Goal: Information Seeking & Learning: Learn about a topic

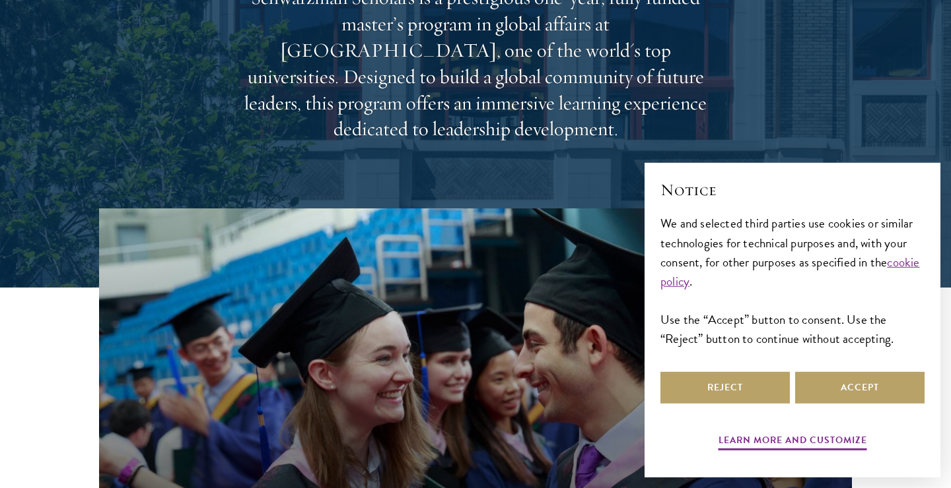
scroll to position [217, 0]
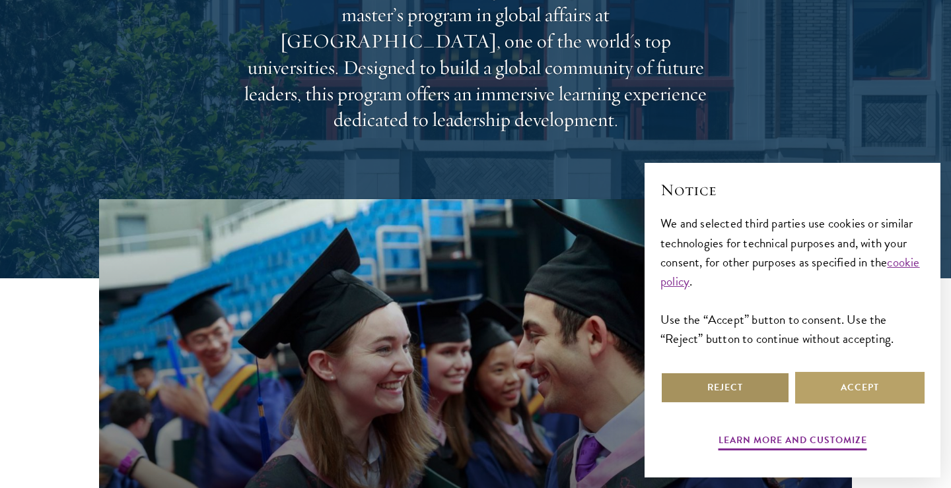
click at [745, 389] on button "Reject" at bounding box center [724, 388] width 129 height 32
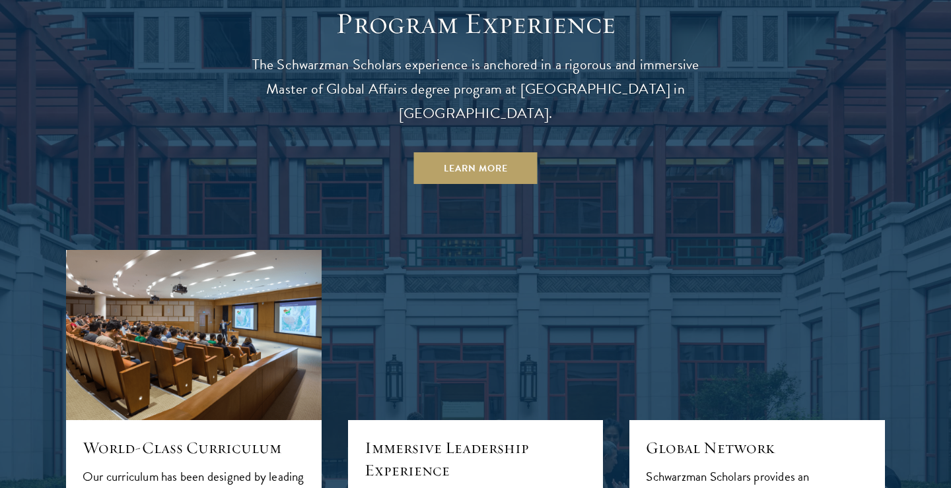
scroll to position [1184, 0]
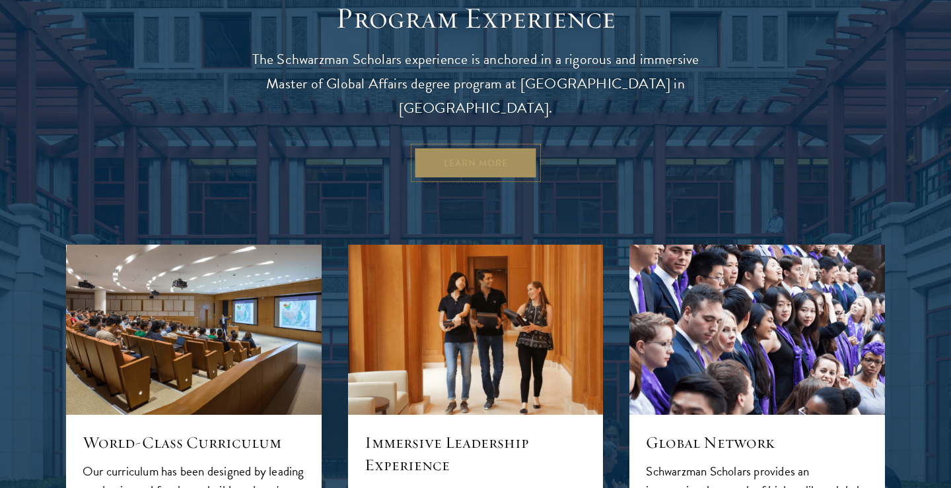
click at [484, 147] on link "Learn More" at bounding box center [475, 163] width 123 height 32
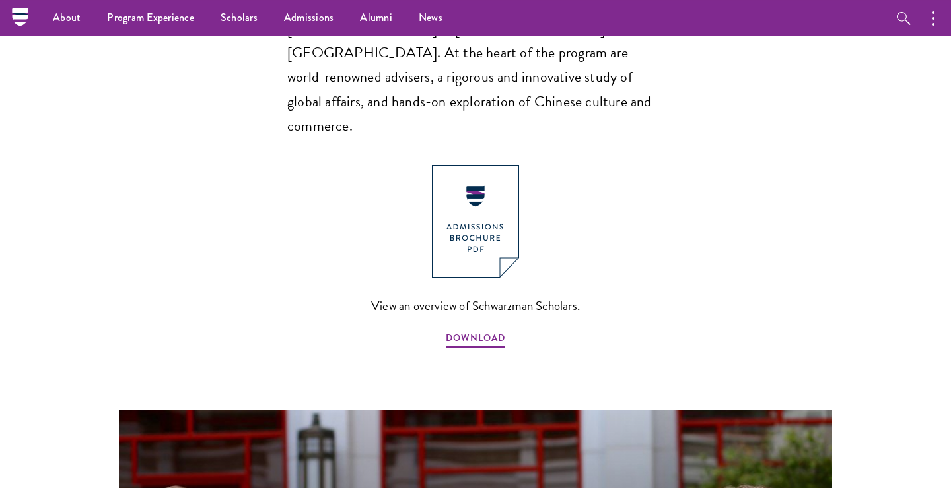
scroll to position [955, 0]
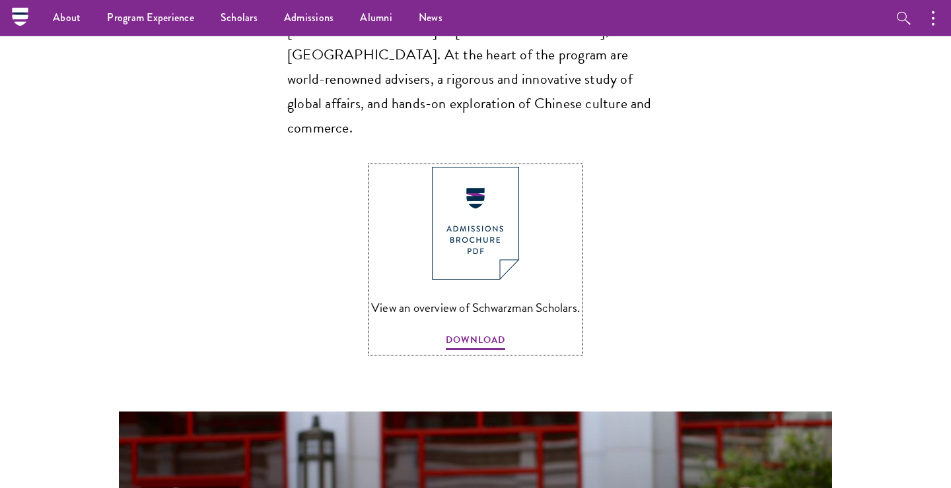
click at [478, 190] on img at bounding box center [475, 223] width 87 height 113
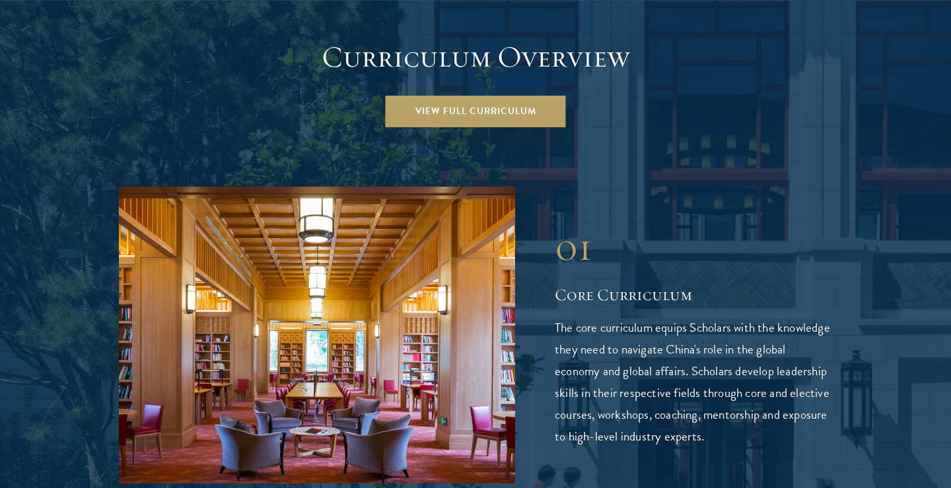
scroll to position [1880, 0]
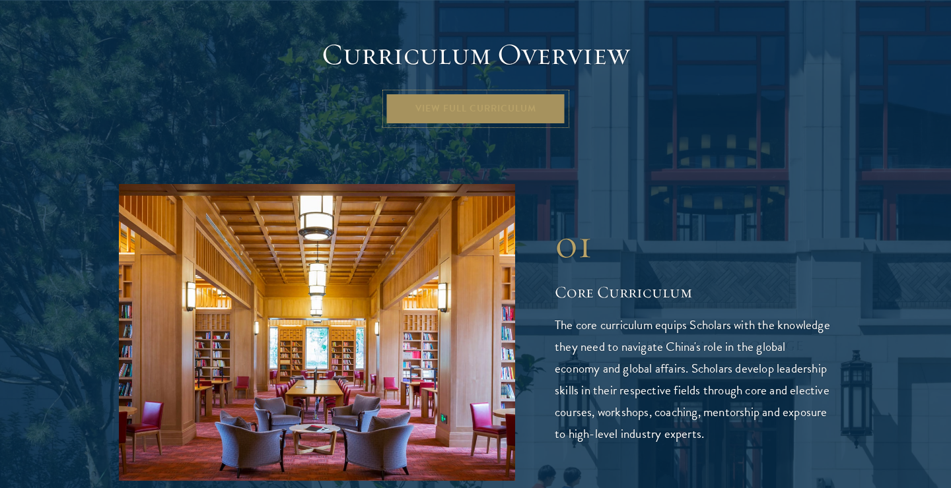
click at [502, 93] on link "View Full Curriculum" at bounding box center [475, 109] width 180 height 32
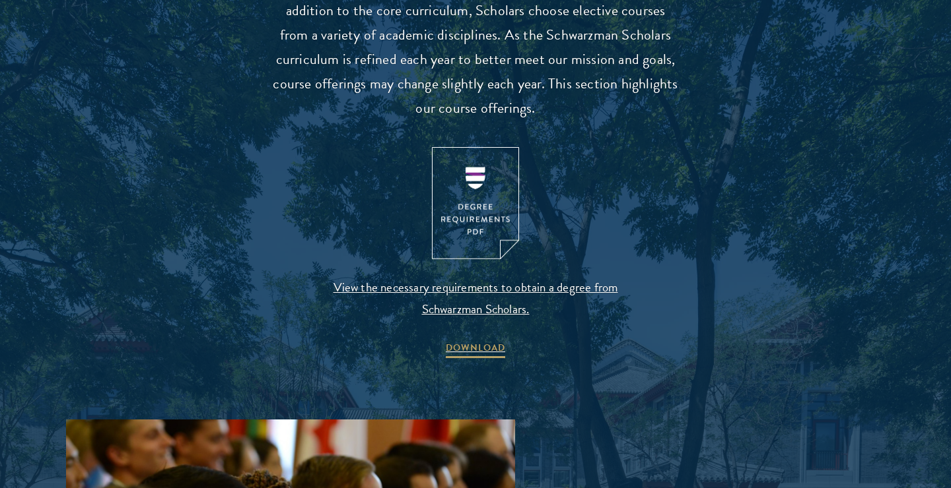
scroll to position [1328, 0]
click at [477, 238] on img at bounding box center [475, 203] width 87 height 113
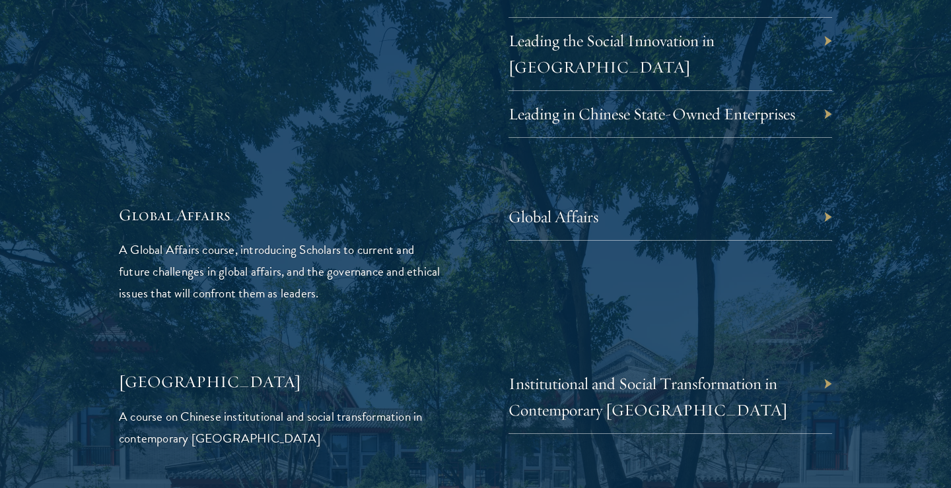
scroll to position [2971, 0]
click at [822, 193] on div "Global Affairs" at bounding box center [669, 216] width 323 height 47
click at [825, 193] on div "Global Affairs" at bounding box center [669, 216] width 323 height 47
click at [572, 206] on link "Global Affairs" at bounding box center [563, 216] width 90 height 20
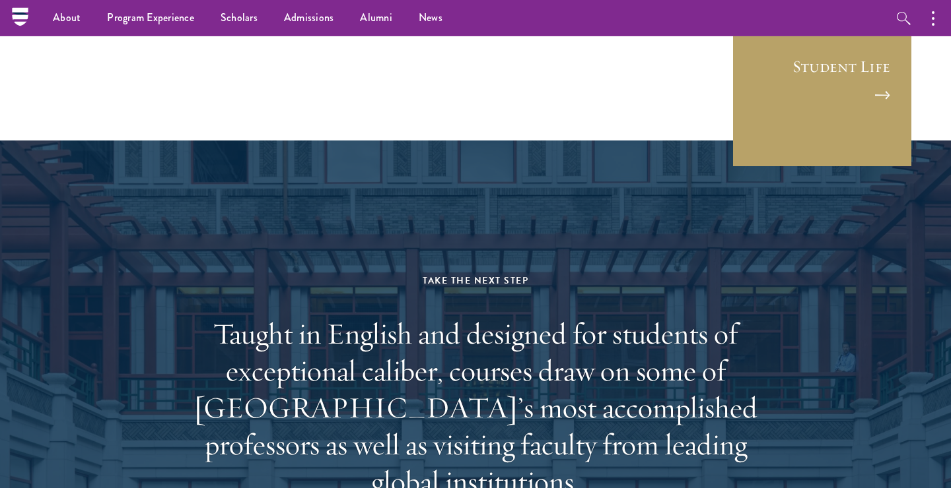
scroll to position [7537, 0]
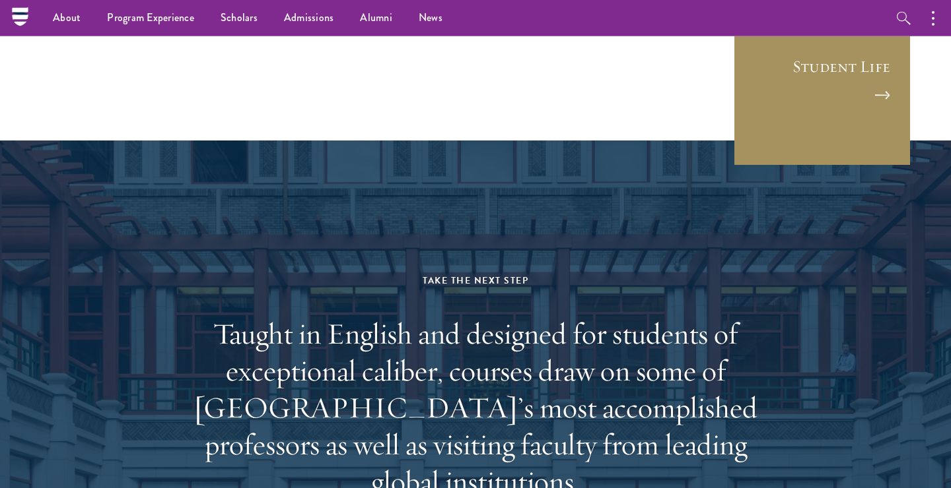
click at [850, 59] on link "Student Life" at bounding box center [822, 77] width 178 height 178
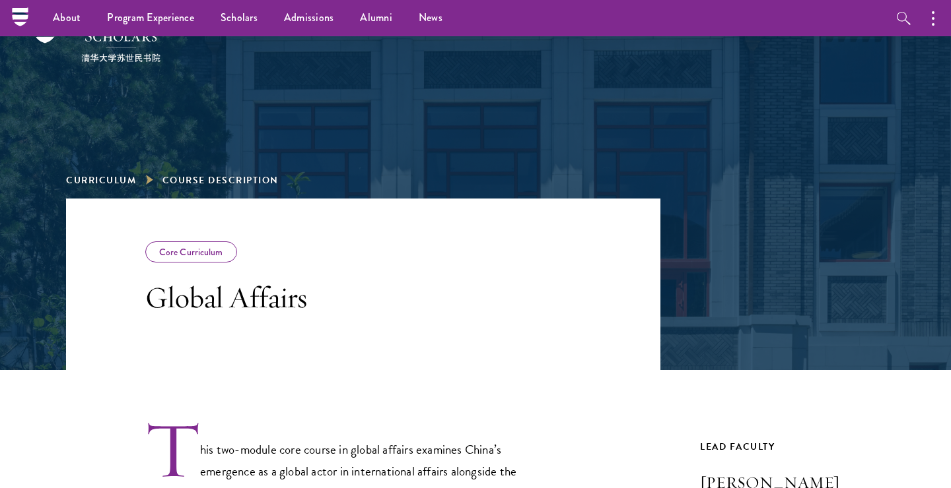
scroll to position [36, 0]
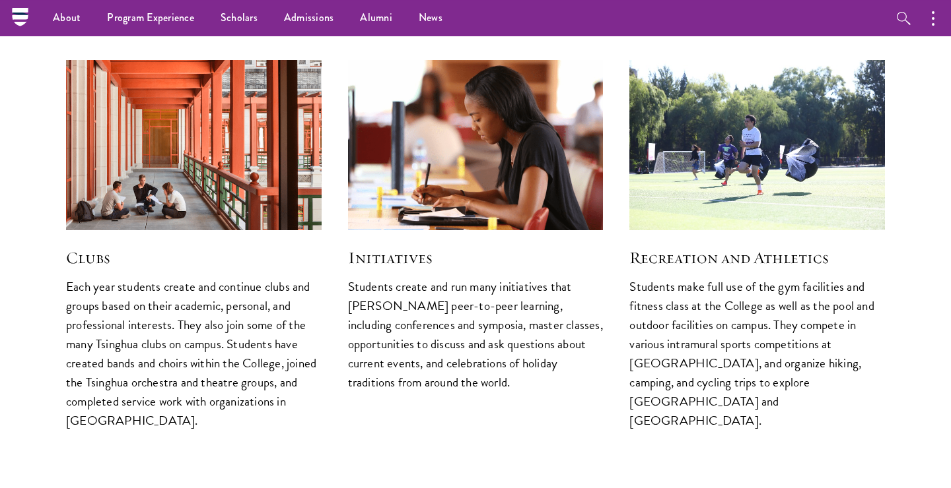
scroll to position [3423, 0]
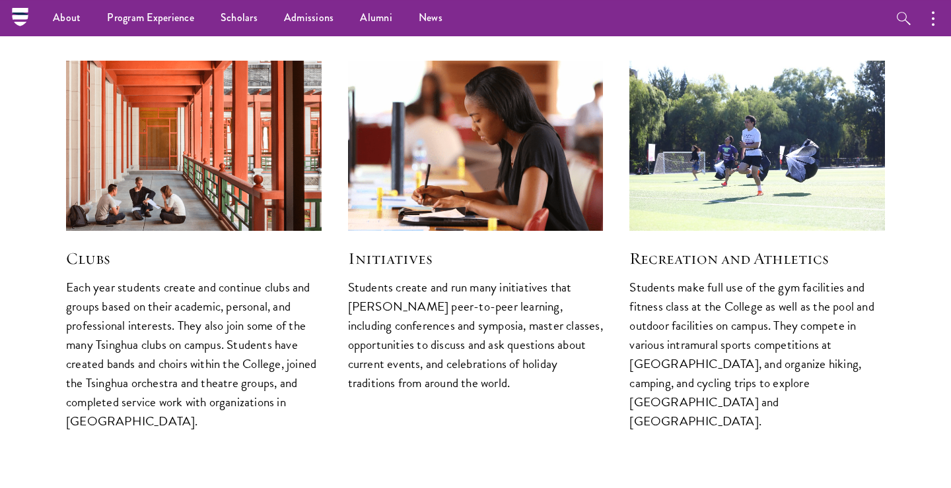
click at [145, 164] on img at bounding box center [193, 145] width 271 height 181
click at [260, 147] on img at bounding box center [193, 145] width 271 height 181
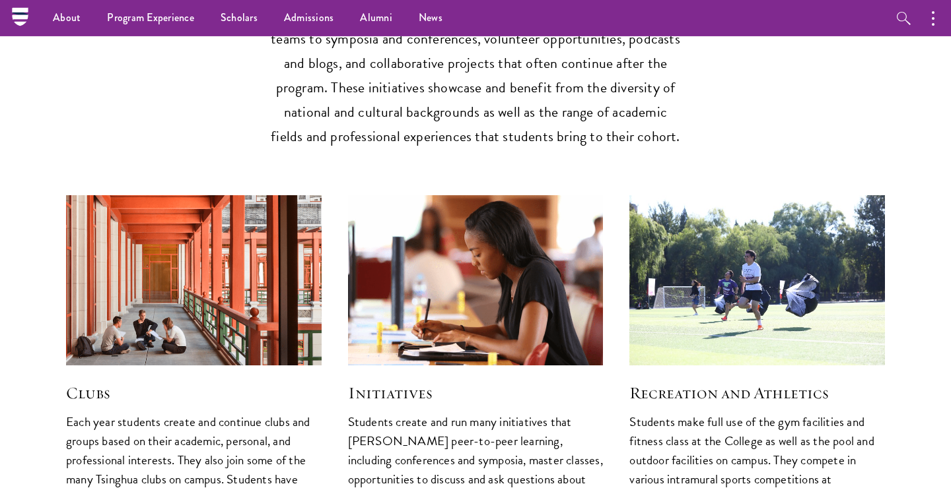
scroll to position [3287, 0]
